Goal: Register for event/course

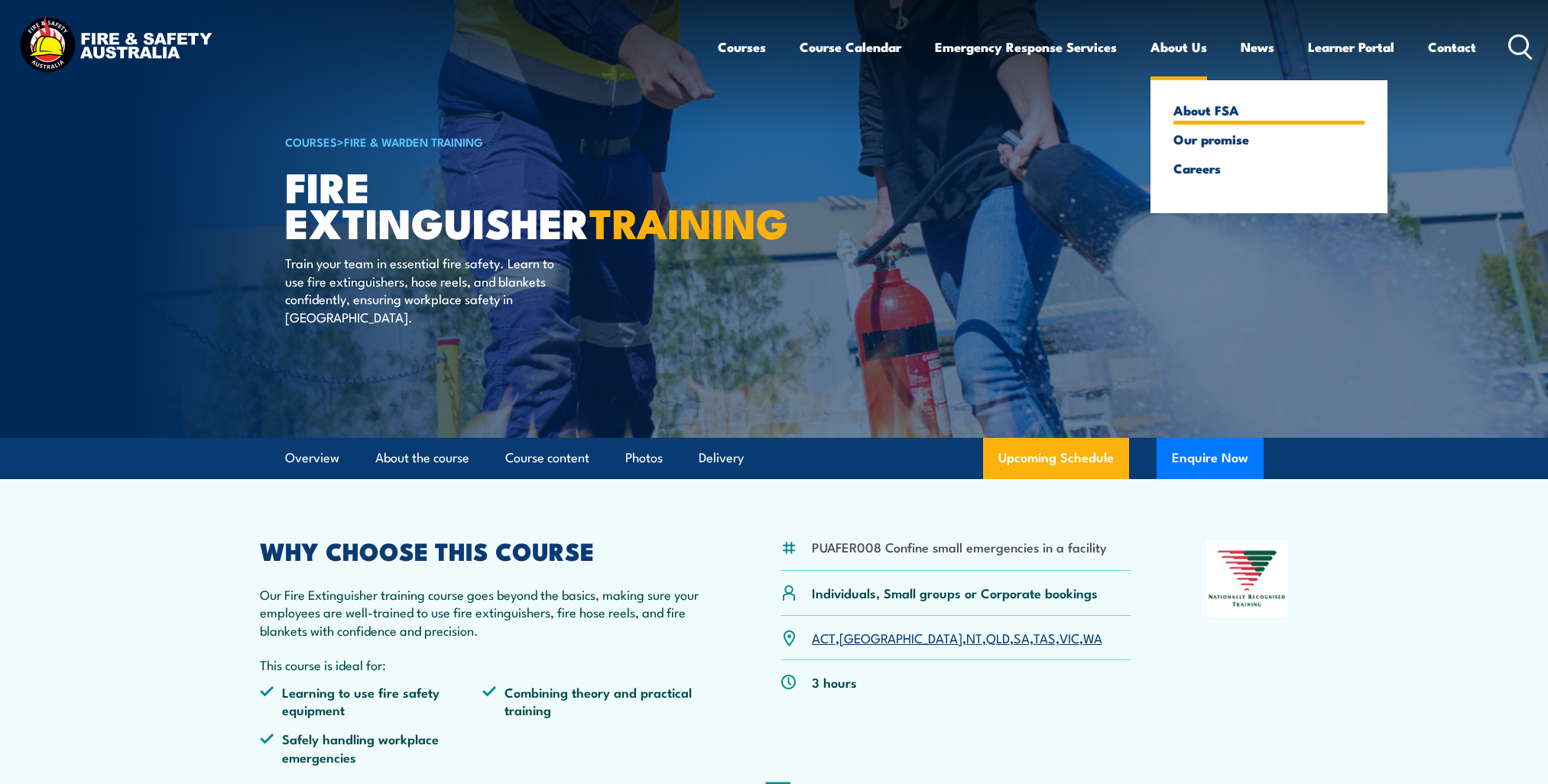
click at [1188, 117] on link "About FSA" at bounding box center [1269, 110] width 191 height 14
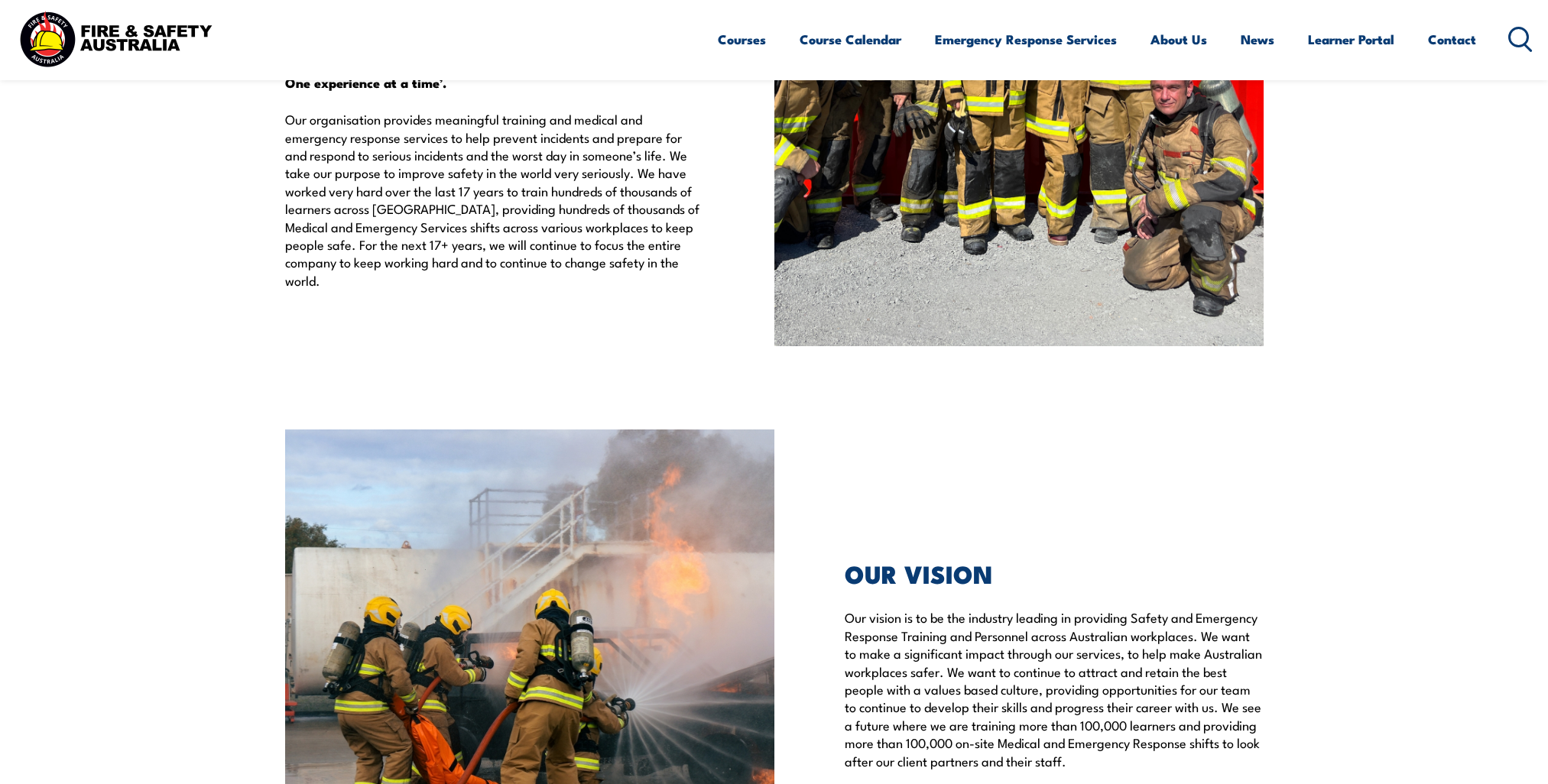
scroll to position [3134, 0]
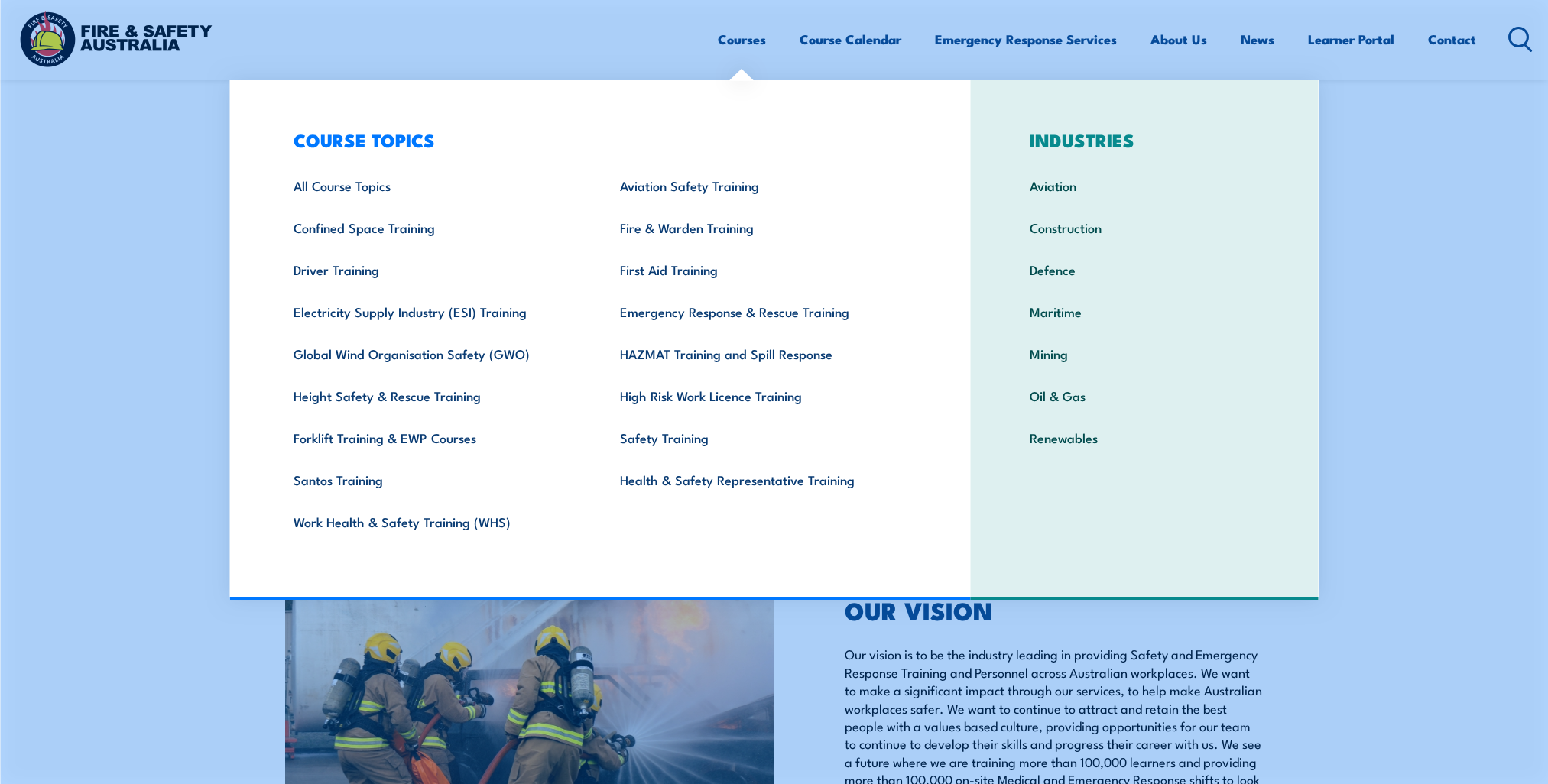
click at [723, 45] on link "Courses" at bounding box center [741, 39] width 48 height 41
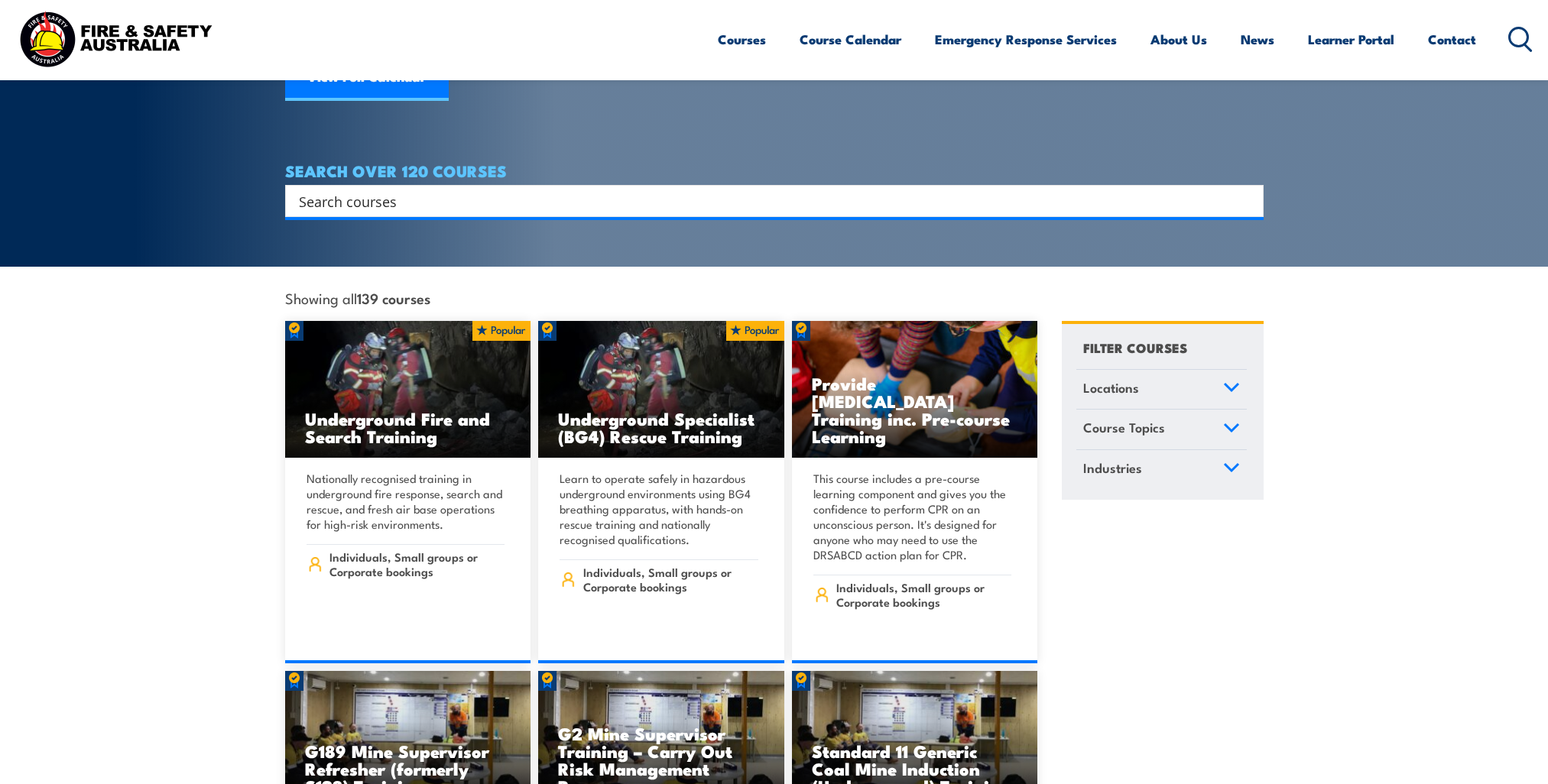
scroll to position [306, 0]
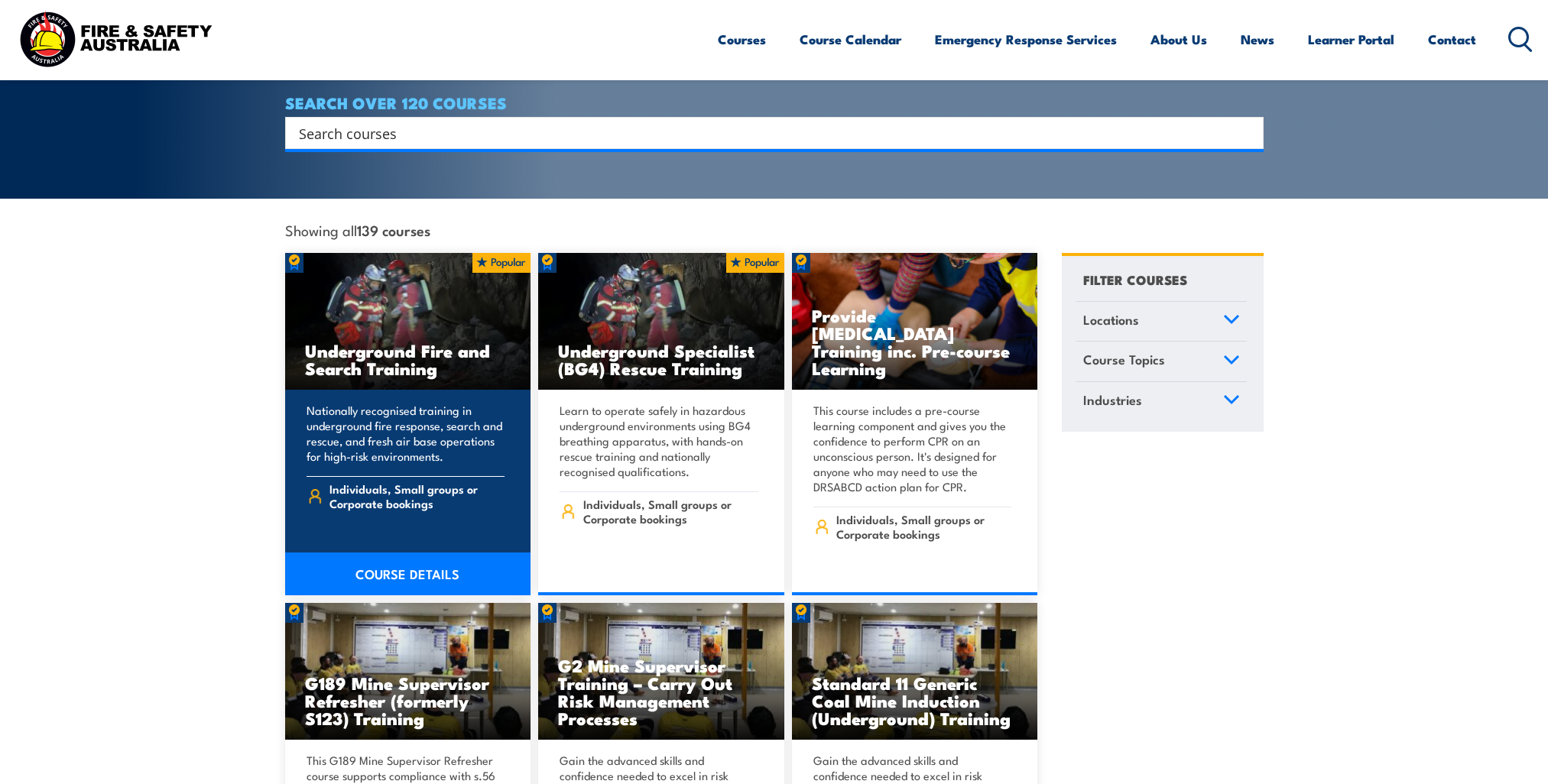
click at [418, 555] on link "COURSE DETAILS" at bounding box center [408, 574] width 246 height 43
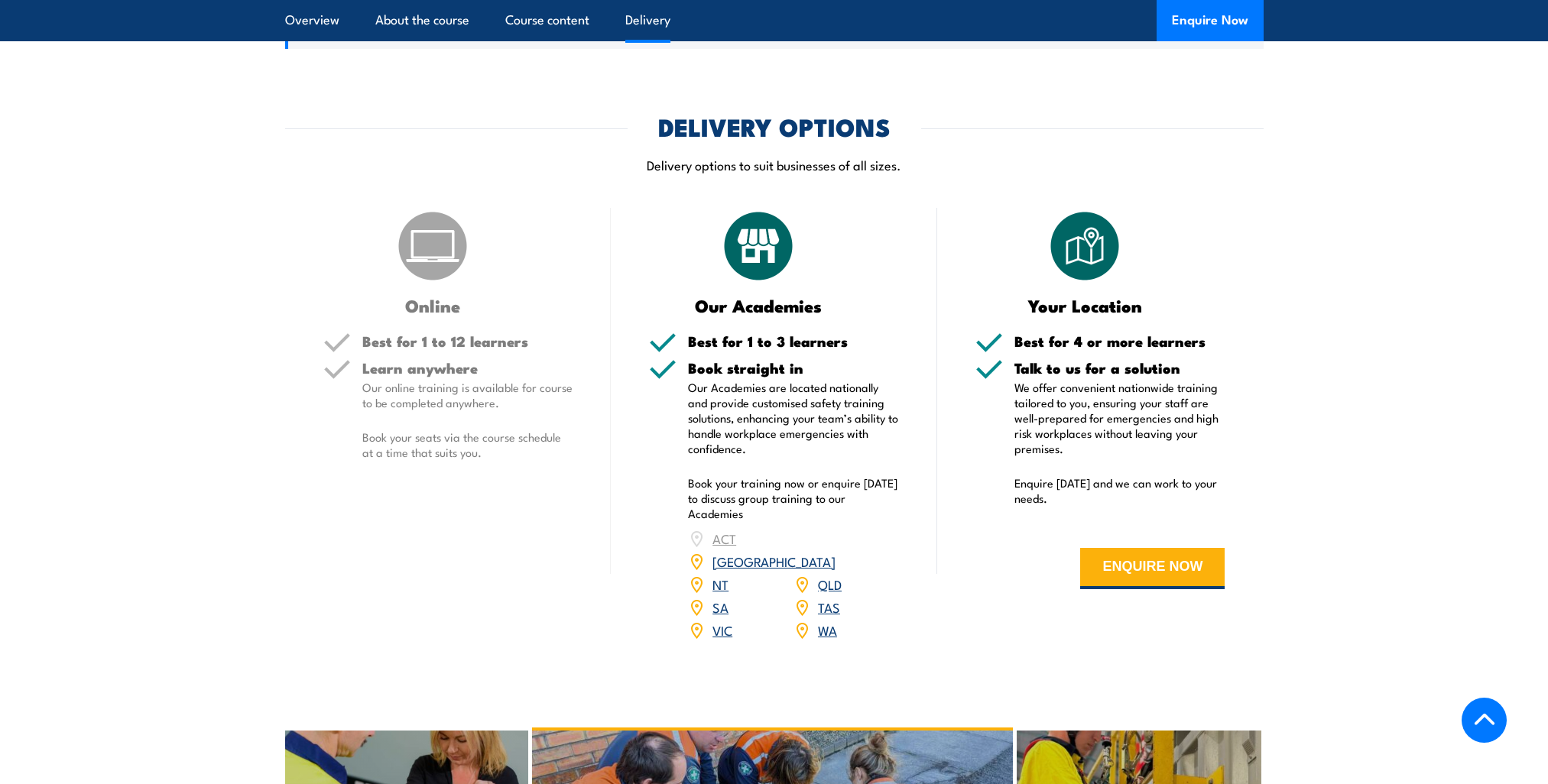
scroll to position [1682, 0]
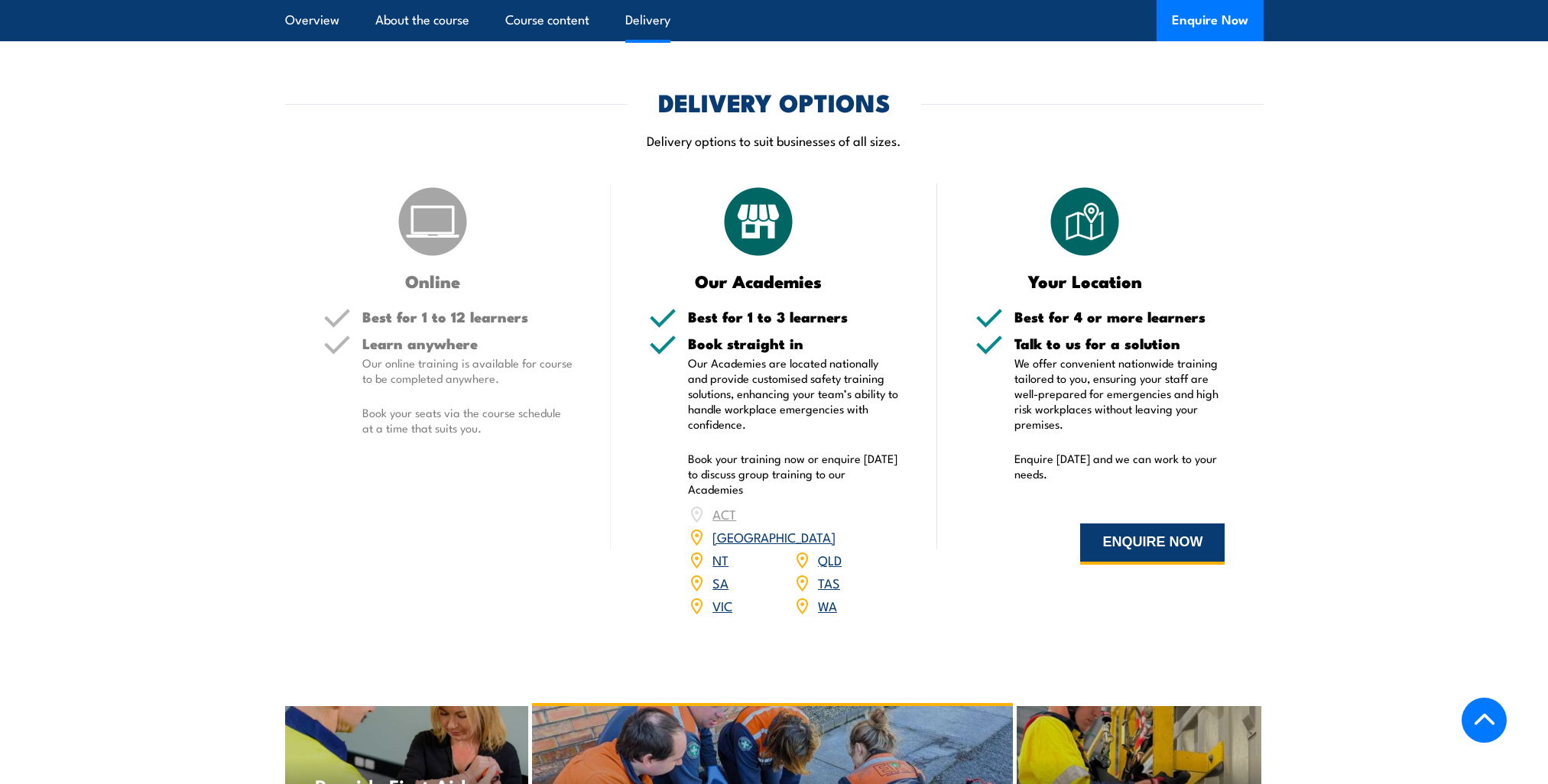
click at [1121, 523] on button "ENQUIRE NOW" at bounding box center [1153, 544] width 144 height 41
